Goal: Task Accomplishment & Management: Use online tool/utility

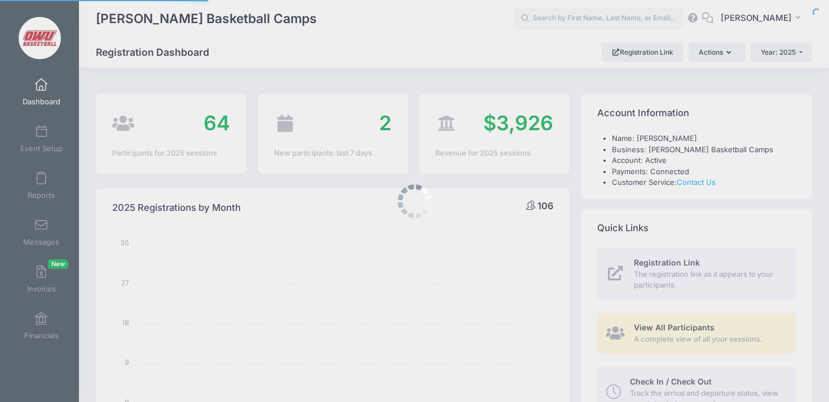
select select
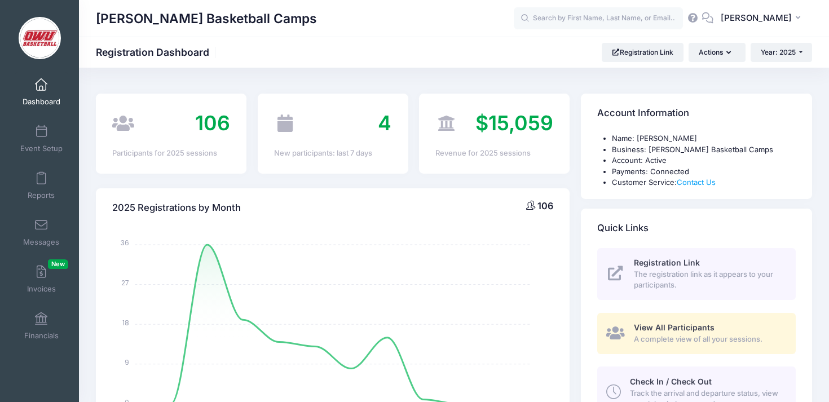
click at [306, 62] on div "[PERSON_NAME] Basketball Camps Registration Dashboard Registration Link Actions…" at bounding box center [454, 52] width 750 height 31
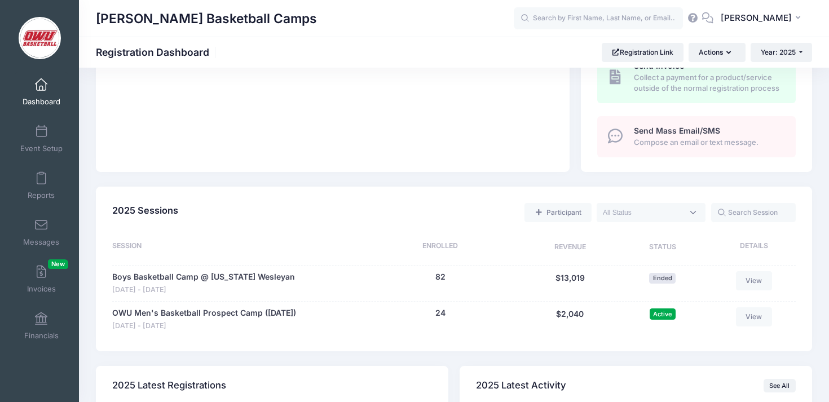
scroll to position [384, 0]
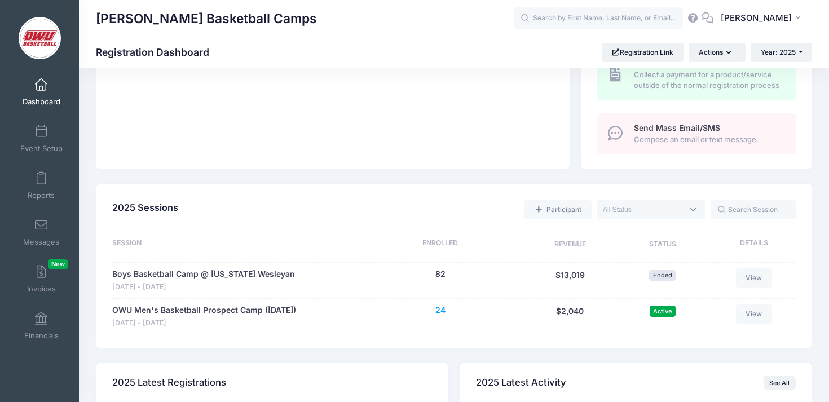
click at [445, 311] on button "24" at bounding box center [441, 311] width 10 height 12
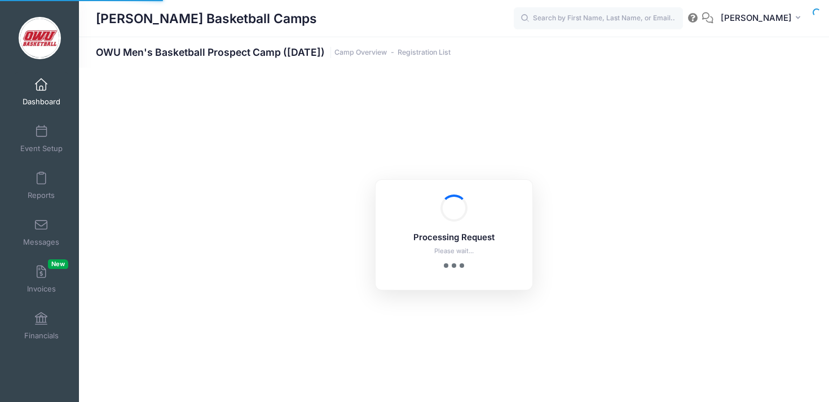
select select "10"
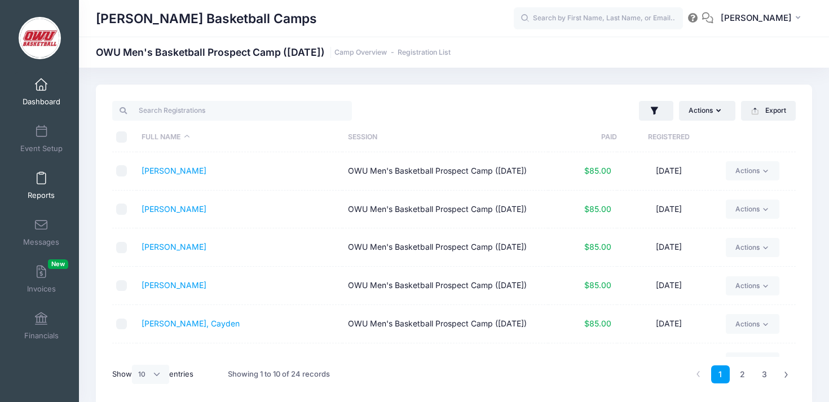
click at [51, 175] on link "Reports" at bounding box center [42, 185] width 54 height 39
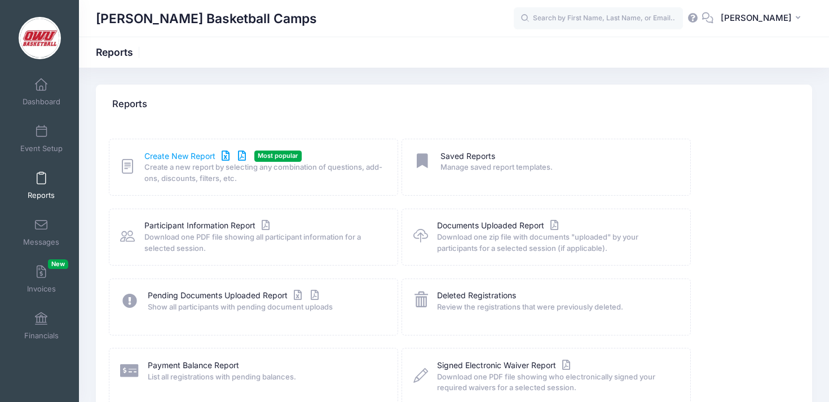
click at [217, 154] on link "Create New Report" at bounding box center [196, 157] width 105 height 12
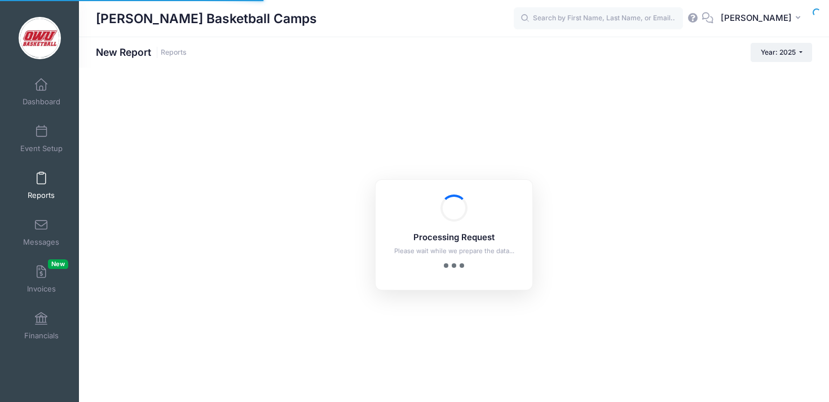
checkbox input "true"
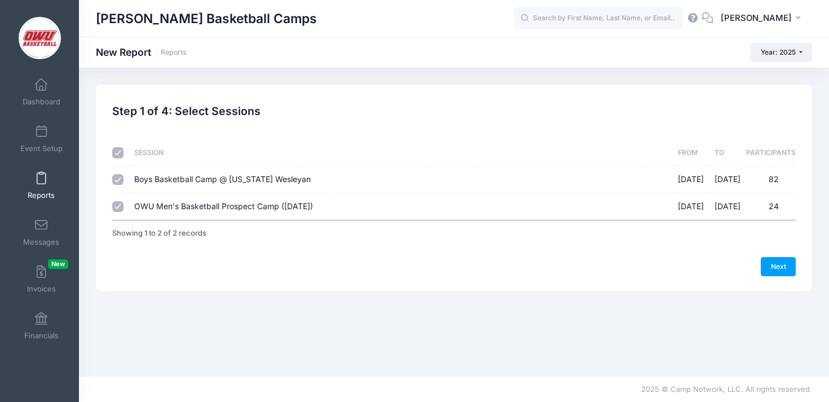
click at [197, 175] on span "Boys Basketball Camp @ [US_STATE] Wesleyan" at bounding box center [222, 179] width 177 height 10
click at [124, 175] on input "Boys Basketball Camp @ Ohio Wesleyan 06/09/2025 - 06/12/2025 82" at bounding box center [117, 179] width 11 height 11
checkbox input "false"
click at [799, 270] on div "Previous Next Step 1 of 4: Select Sessions 1 Select Sessions 2 Select Informati…" at bounding box center [454, 188] width 717 height 206
click at [793, 270] on link "Next" at bounding box center [778, 266] width 35 height 19
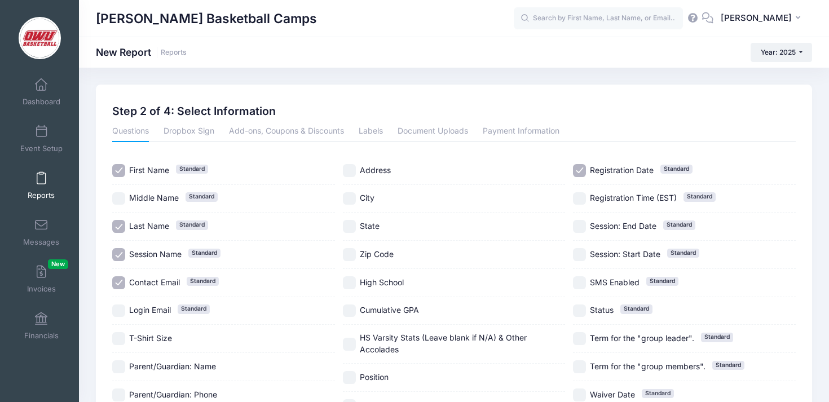
click at [160, 251] on span "Session Name" at bounding box center [155, 254] width 52 height 10
click at [160, 266] on div "Session Name Standard" at bounding box center [223, 255] width 223 height 28
checkbox input "true"
click at [159, 291] on div "Contact Email Standard" at bounding box center [223, 283] width 223 height 28
checkbox input "false"
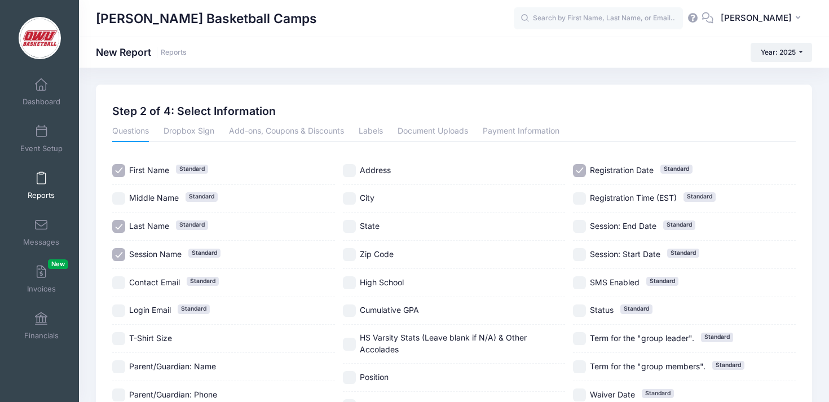
click at [159, 253] on span "Session Name" at bounding box center [155, 254] width 52 height 10
checkbox input "false"
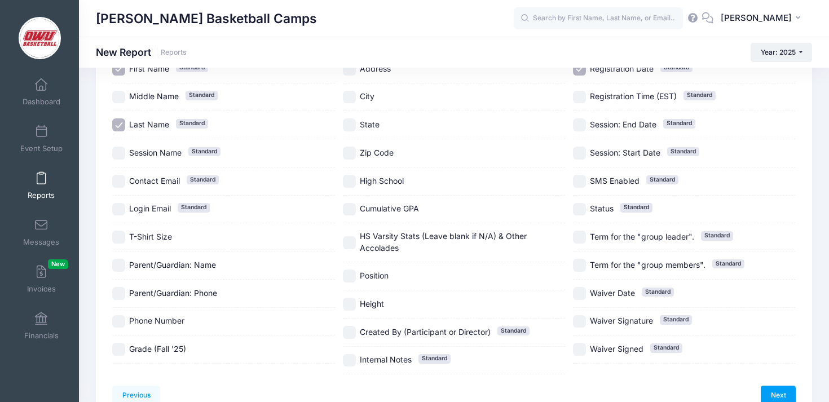
scroll to position [161, 0]
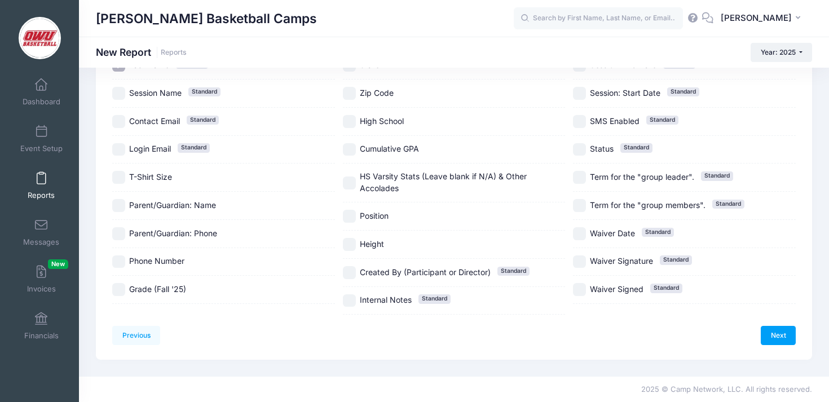
click at [158, 296] on div "Grade (Fall '25)" at bounding box center [223, 290] width 223 height 28
checkbox input "true"
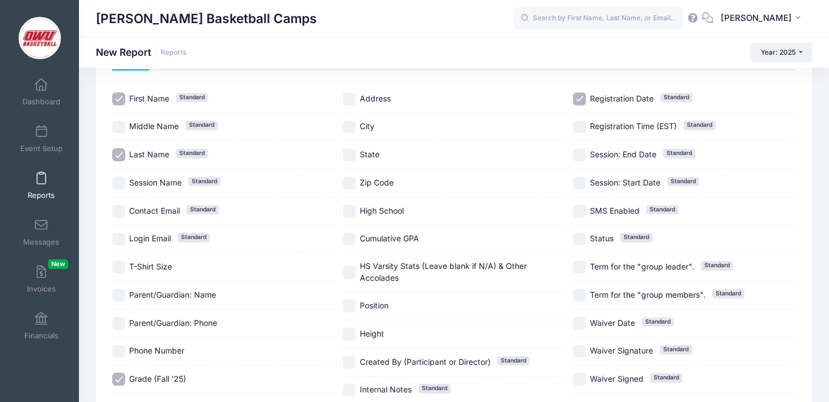
scroll to position [55, 0]
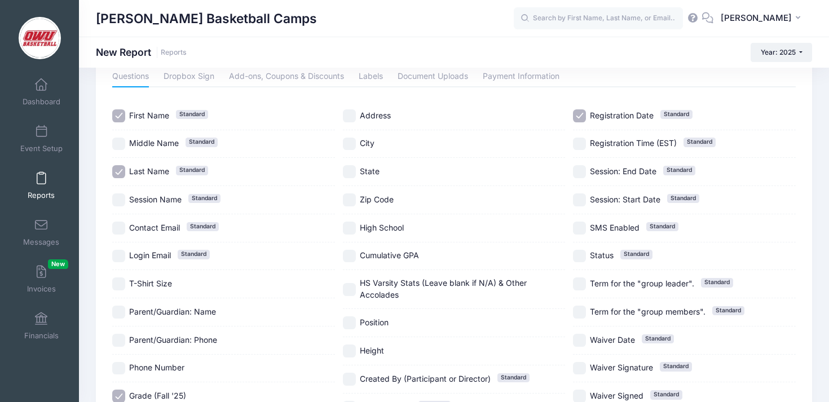
click at [367, 172] on span "State" at bounding box center [370, 171] width 20 height 10
checkbox input "true"
click at [382, 223] on span "High School" at bounding box center [382, 228] width 44 height 10
checkbox input "true"
click at [376, 351] on span "Height" at bounding box center [372, 351] width 24 height 10
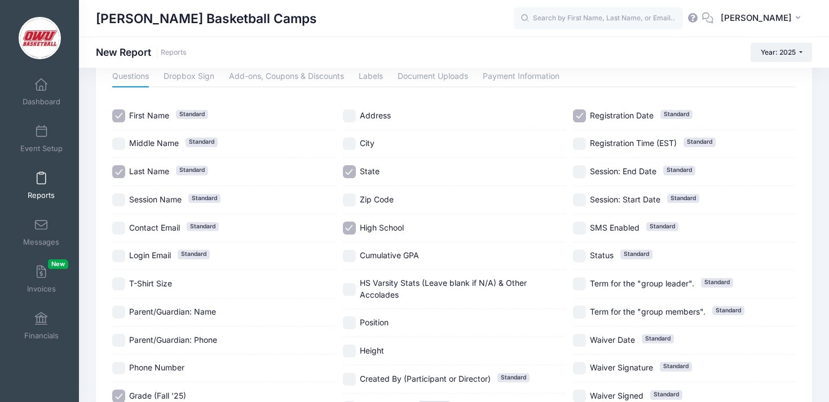
checkbox input "true"
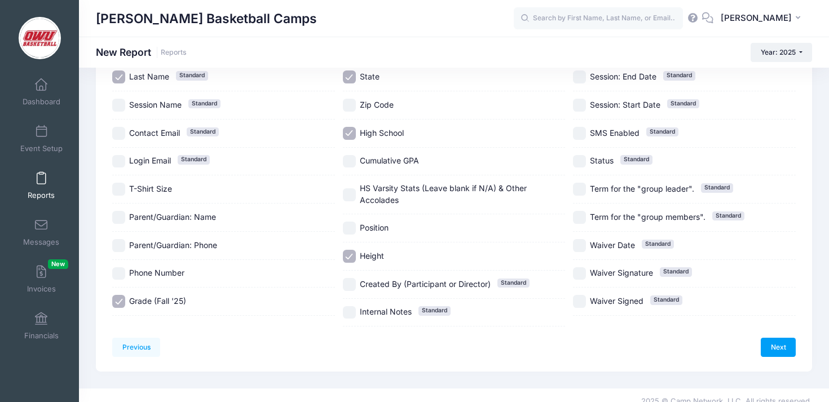
scroll to position [150, 0]
click at [776, 349] on link "Next" at bounding box center [778, 346] width 35 height 19
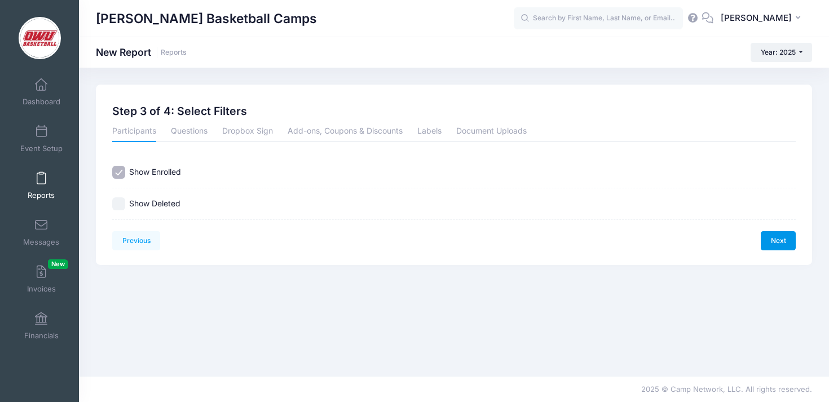
click at [792, 245] on link "Next" at bounding box center [778, 240] width 35 height 19
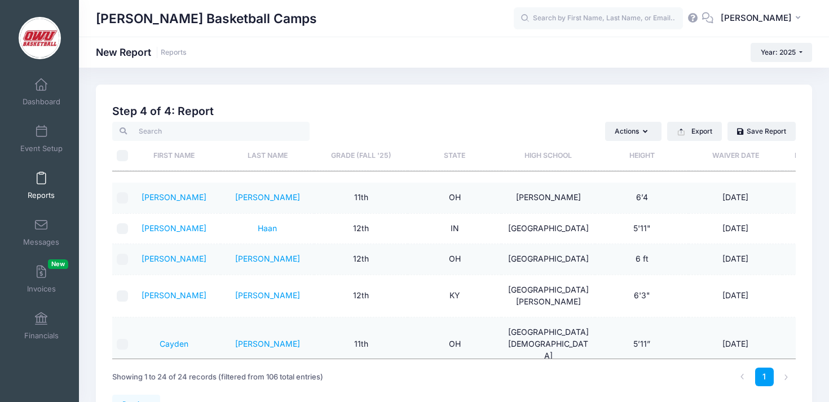
click at [377, 169] on th "Grade (Fall '25)" at bounding box center [361, 156] width 94 height 30
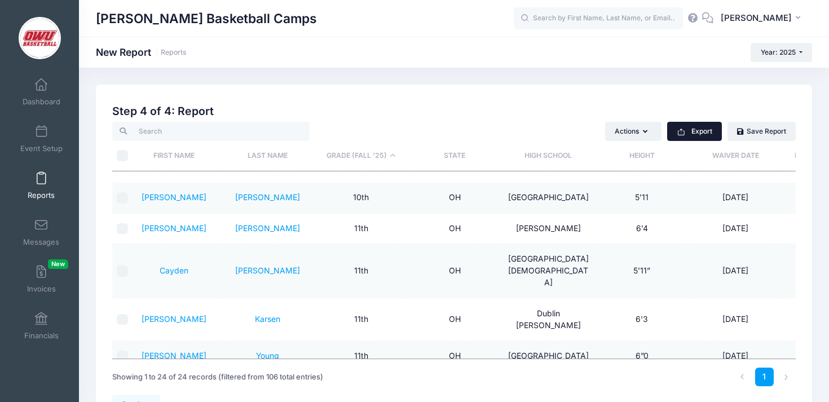
click at [719, 135] on button "Export" at bounding box center [694, 131] width 55 height 19
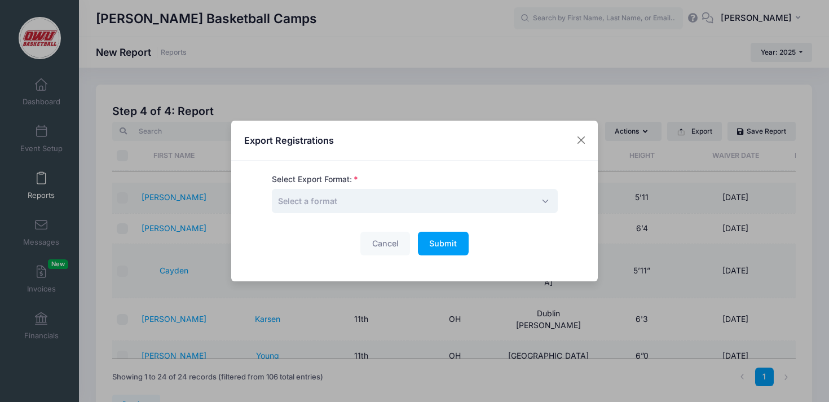
click at [452, 205] on span "Select a format" at bounding box center [415, 201] width 286 height 24
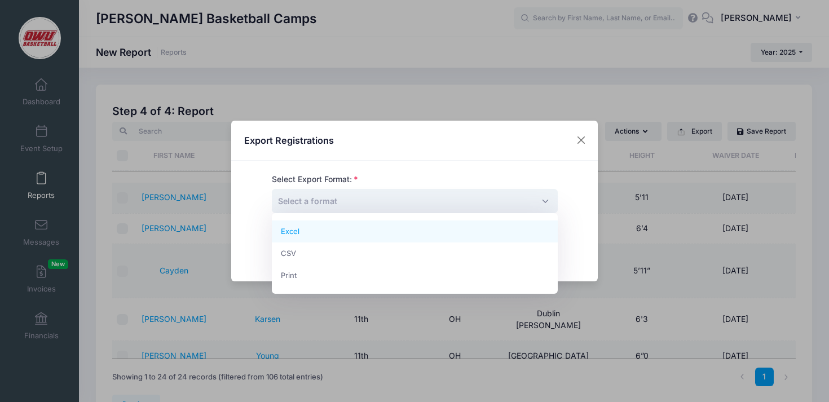
select select "excel"
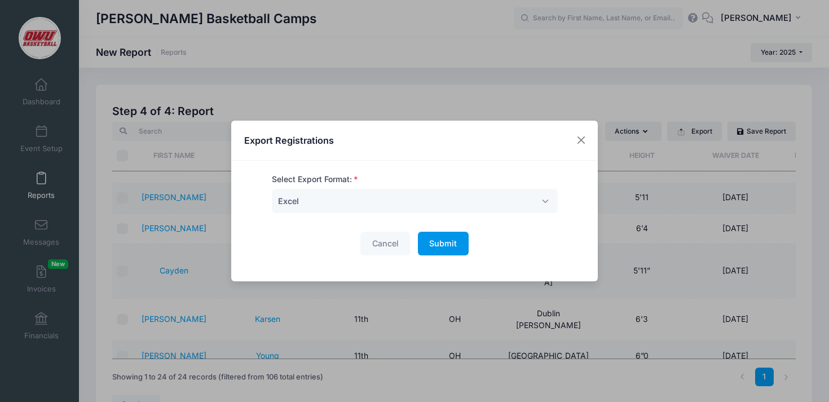
click at [434, 243] on span "Submit" at bounding box center [443, 244] width 28 height 10
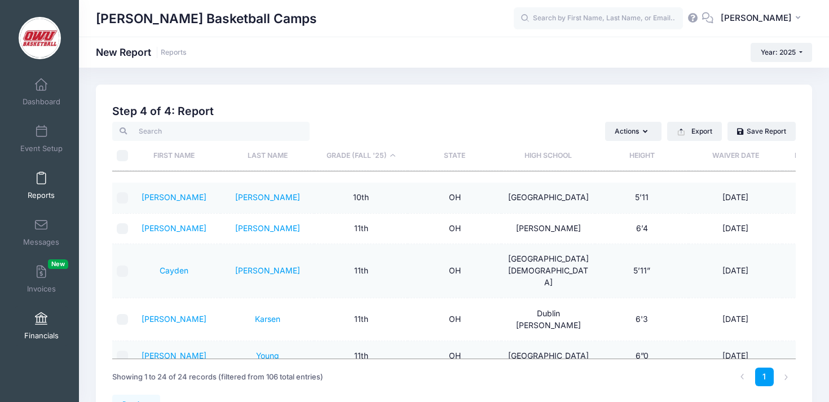
click at [41, 326] on link "Financials" at bounding box center [42, 325] width 54 height 39
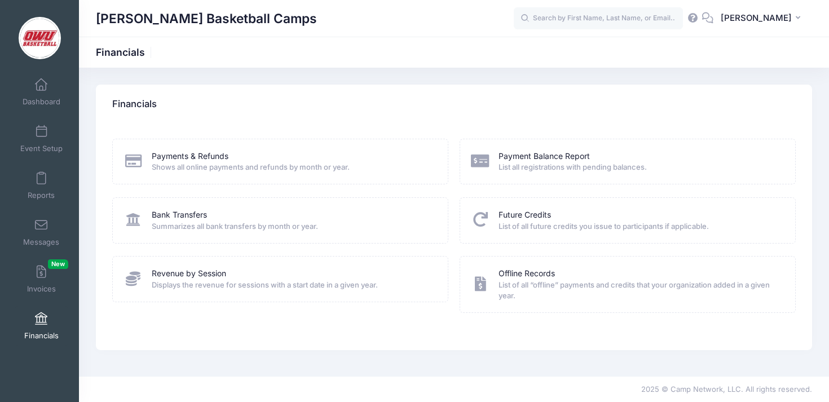
click at [192, 280] on span "Displays the revenue for sessions with a start date in a given year." at bounding box center [293, 285] width 282 height 11
click at [194, 279] on link "Revenue by Session" at bounding box center [189, 274] width 74 height 12
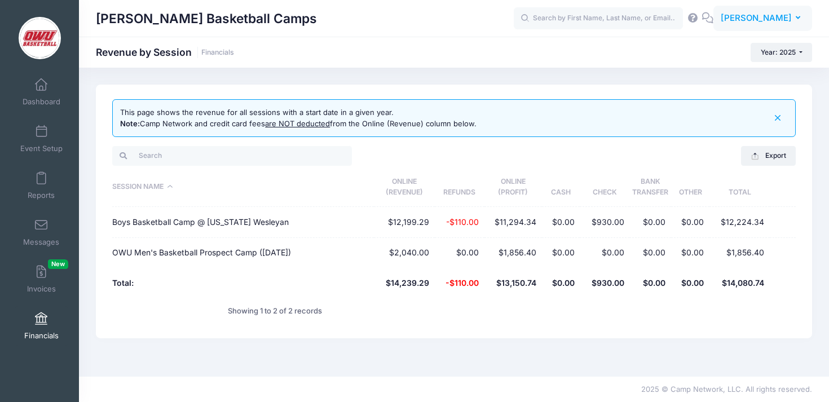
click at [781, 17] on span "[PERSON_NAME]" at bounding box center [756, 18] width 71 height 12
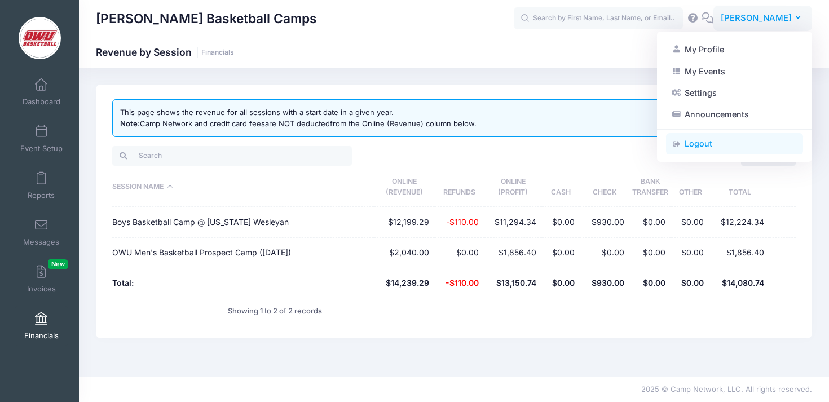
click at [700, 137] on link "Logout" at bounding box center [734, 143] width 137 height 21
